Goal: Information Seeking & Learning: Learn about a topic

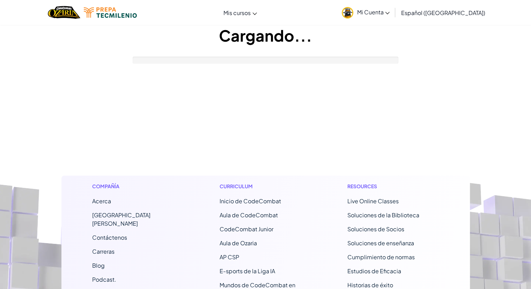
drag, startPoint x: 0, startPoint y: 0, endPoint x: 248, endPoint y: 197, distance: 317.0
click at [248, 197] on span "Inicio de CodeCombat" at bounding box center [250, 200] width 61 height 7
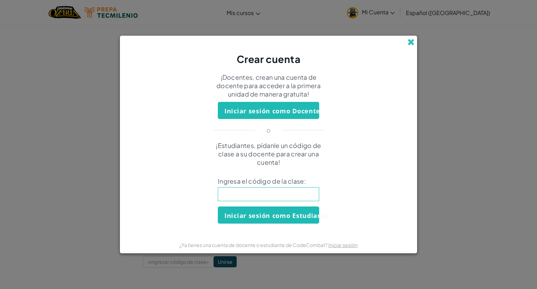
click at [410, 38] on span at bounding box center [410, 41] width 7 height 7
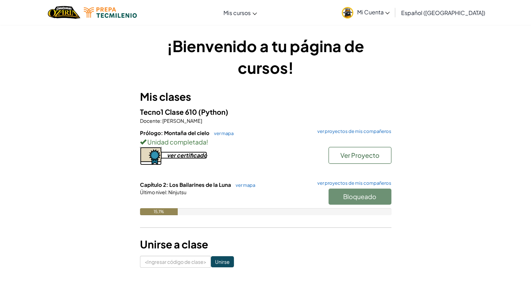
click at [190, 157] on font "ver certificado" at bounding box center [187, 154] width 40 height 7
click at [217, 134] on font "ver mapa" at bounding box center [224, 133] width 20 height 6
click at [248, 183] on font "ver mapa" at bounding box center [246, 185] width 20 height 6
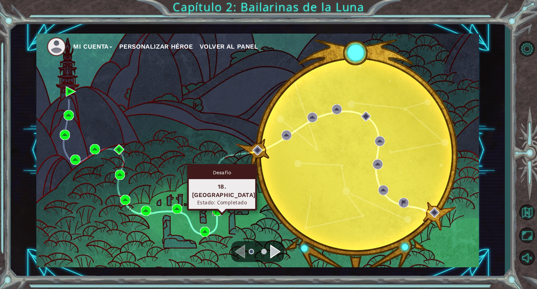
click at [218, 205] on img at bounding box center [217, 210] width 10 height 10
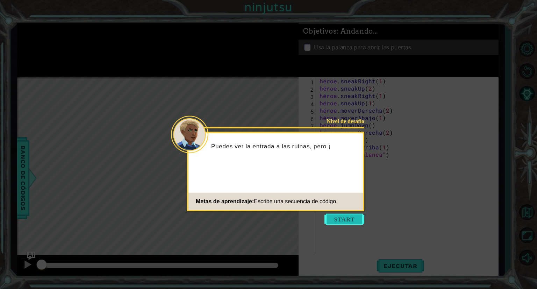
click at [352, 217] on button "Comenzar" at bounding box center [344, 218] width 40 height 11
